Goal: Communication & Community: Ask a question

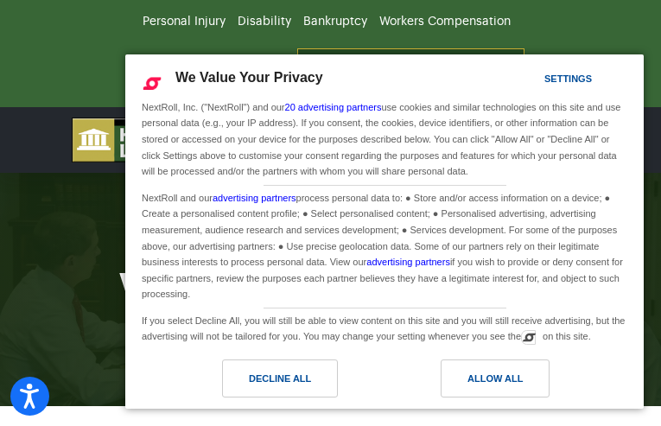
type input "YEtxGgJRe"
type input "[EMAIL_ADDRESS][DOMAIN_NAME]"
type input "(680) 860-5538"
type input "ypLmnpICzQXUtbJ"
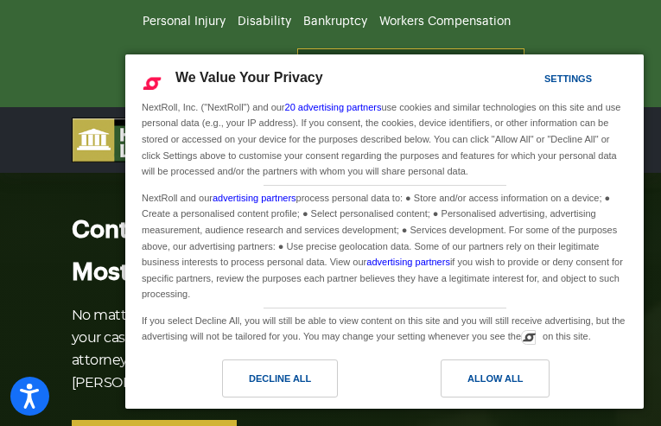
type input "AFEwPYdmaOmL"
type input "[EMAIL_ADDRESS][DOMAIN_NAME]"
type input "(997) 410-0564"
type input "fFNiFBSzdAy"
type input "gAEAyeyfrVnESMAf"
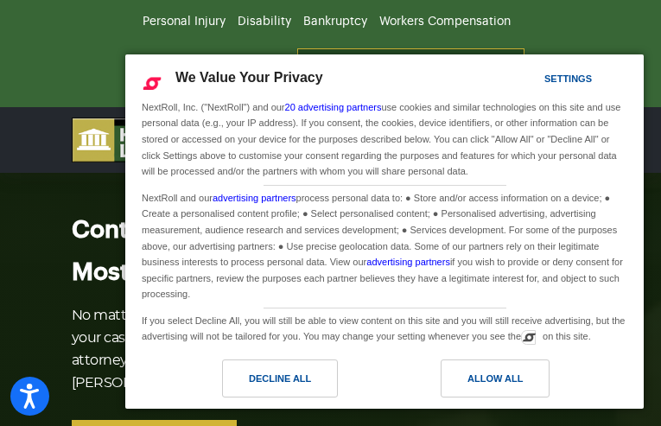
type input "[EMAIL_ADDRESS][DOMAIN_NAME]"
type input "3920053126"
type input "FjVaIrfS"
